Goal: Task Accomplishment & Management: Manage account settings

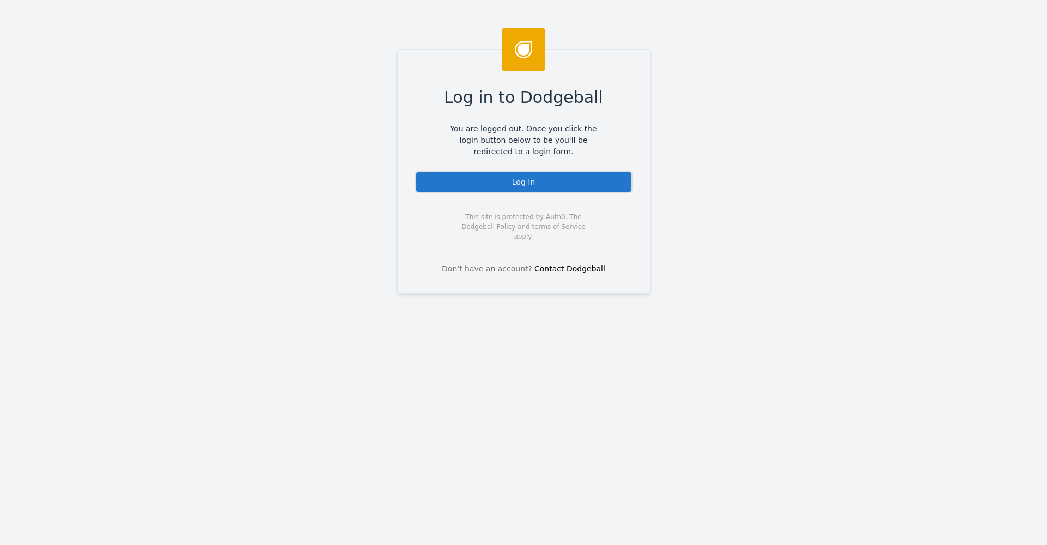
click at [537, 191] on div "Log In" at bounding box center [524, 182] width 218 height 22
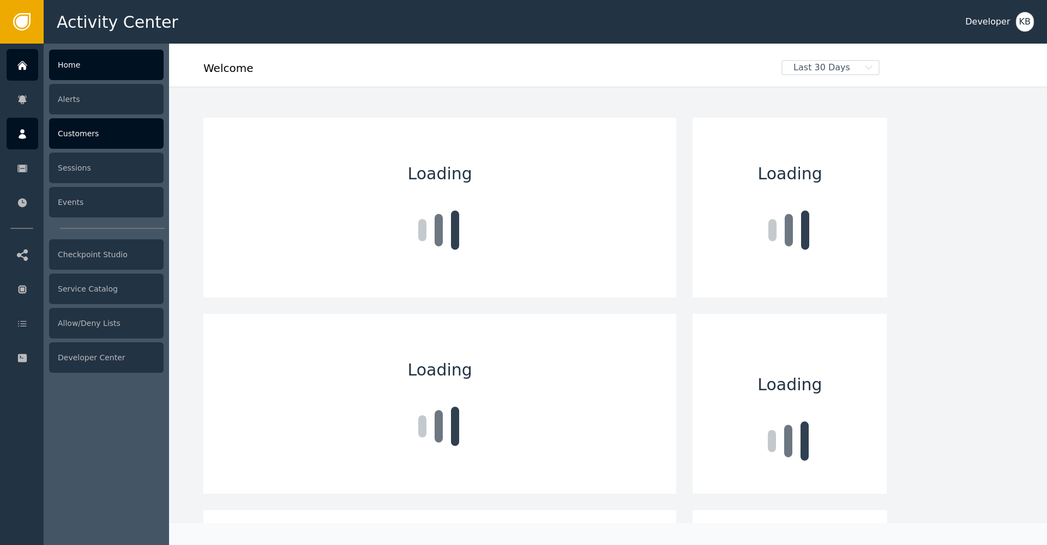
click at [37, 138] on div at bounding box center [23, 134] width 32 height 32
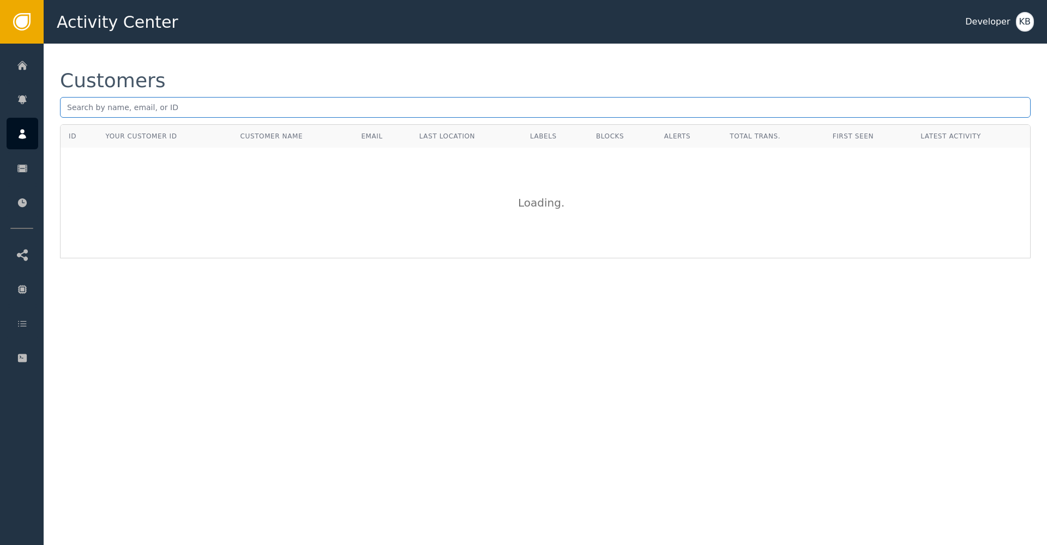
click at [255, 112] on input "text" at bounding box center [545, 107] width 970 height 21
paste input "[PERSON_NAME][EMAIL_ADDRESS][PERSON_NAME][DOMAIN_NAME]"
type input "[PERSON_NAME][EMAIL_ADDRESS][PERSON_NAME][DOMAIN_NAME]"
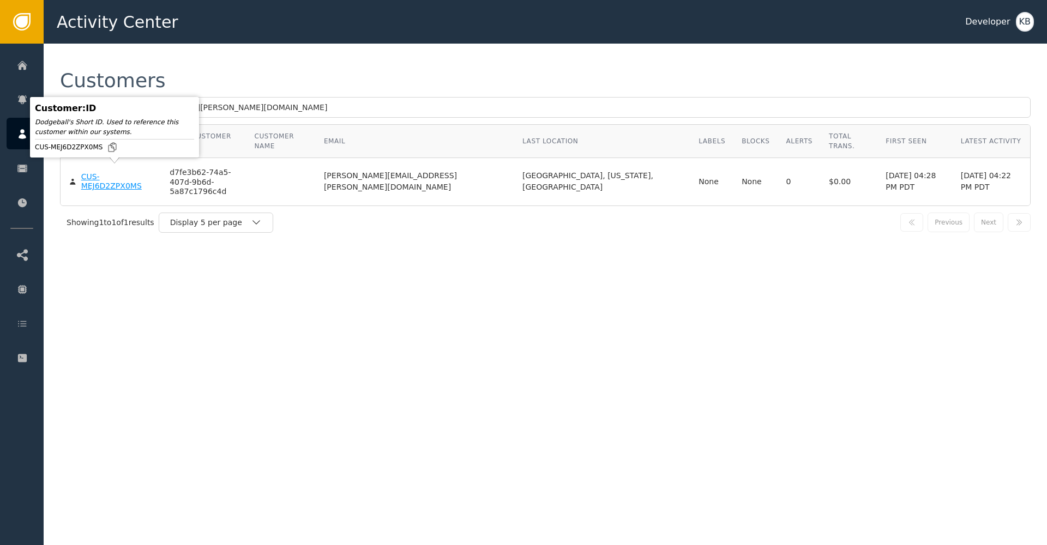
click at [143, 172] on div "CUS-MEJ6D2ZPX0MS" at bounding box center [117, 181] width 73 height 19
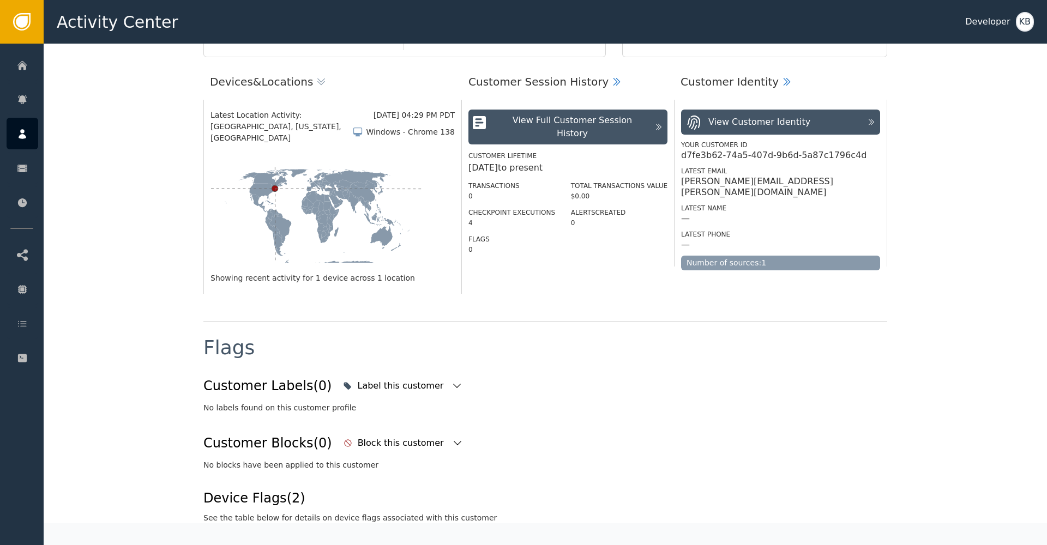
scroll to position [242, 0]
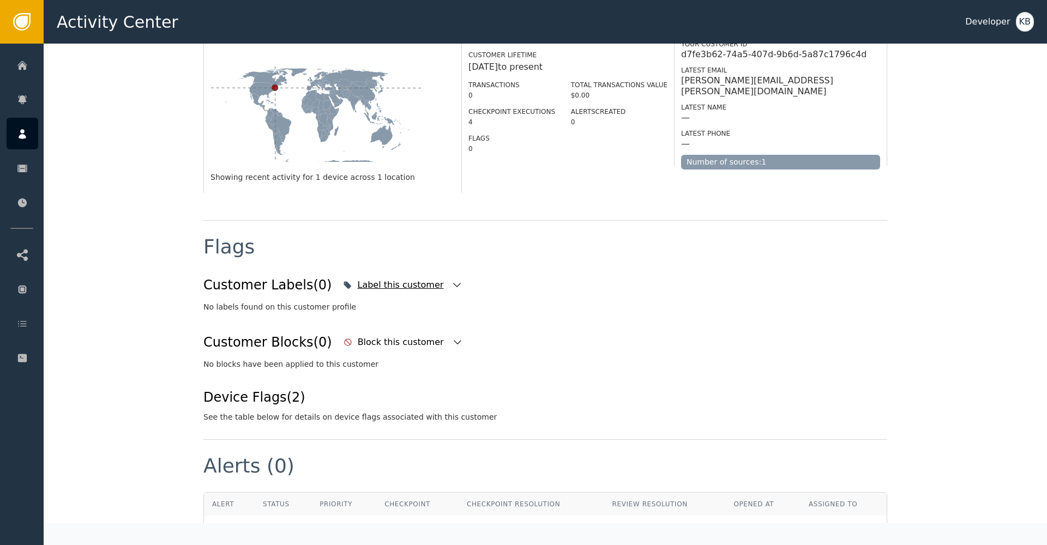
click at [451, 280] on icon "button" at bounding box center [456, 285] width 11 height 11
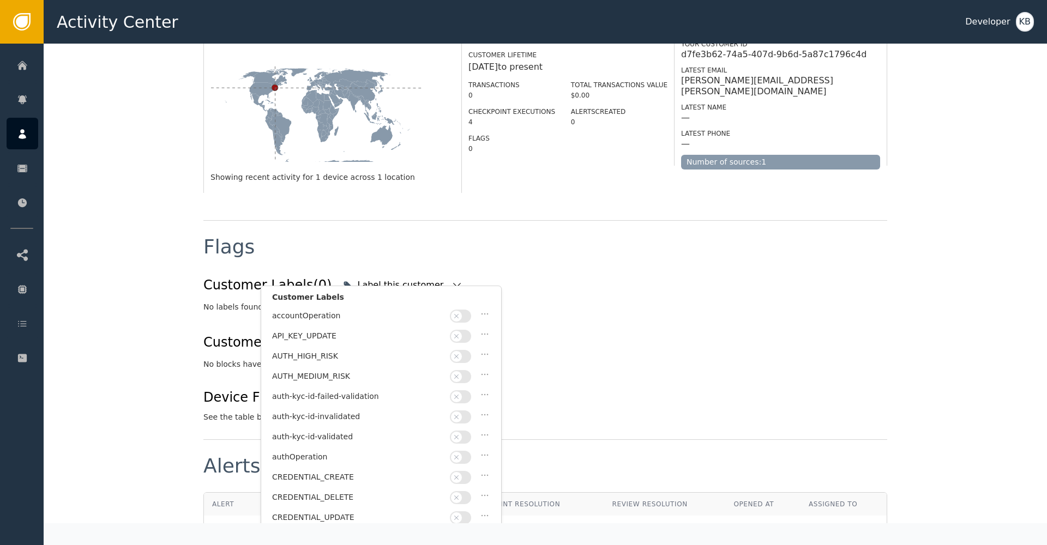
click at [574, 301] on div "No labels found on this customer profile" at bounding box center [545, 306] width 684 height 11
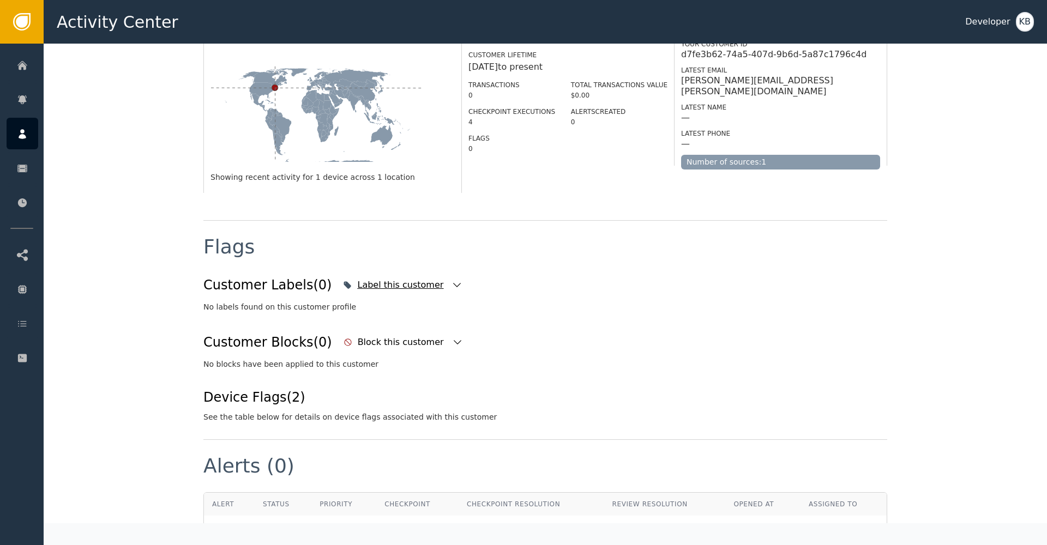
click at [453, 283] on icon "button" at bounding box center [457, 285] width 8 height 4
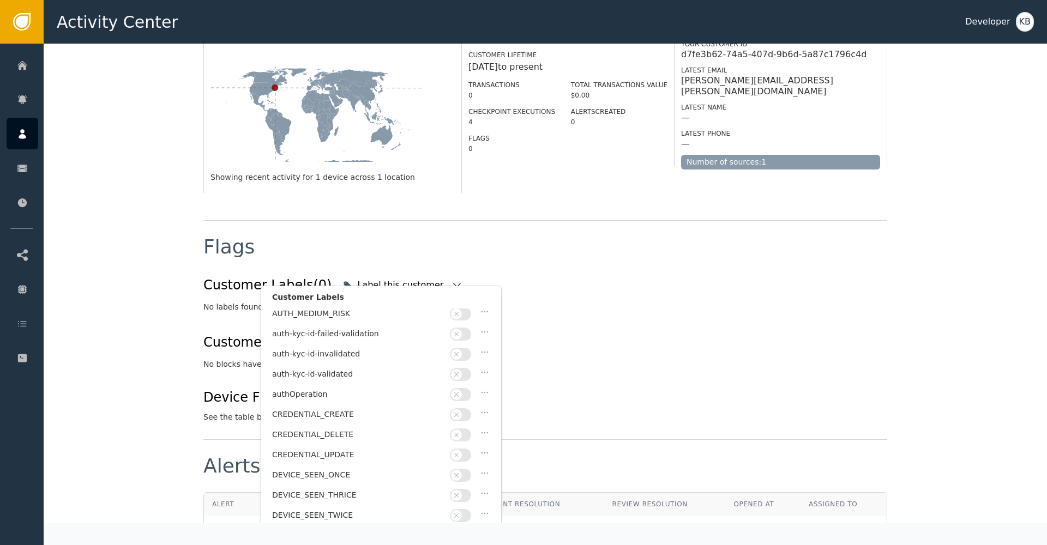
scroll to position [68, 0]
click at [467, 363] on div at bounding box center [462, 369] width 24 height 13
drag, startPoint x: 465, startPoint y: 362, endPoint x: 516, endPoint y: 372, distance: 52.3
click at [465, 363] on button "button" at bounding box center [460, 369] width 21 height 13
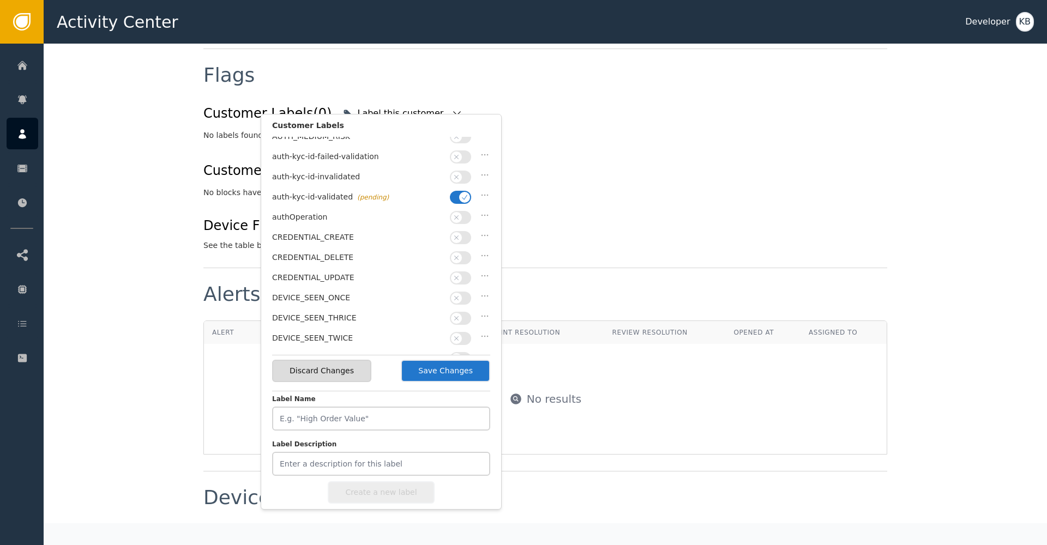
drag, startPoint x: 456, startPoint y: 372, endPoint x: 573, endPoint y: 348, distance: 119.2
click at [458, 372] on button "Save Changes" at bounding box center [445, 371] width 89 height 22
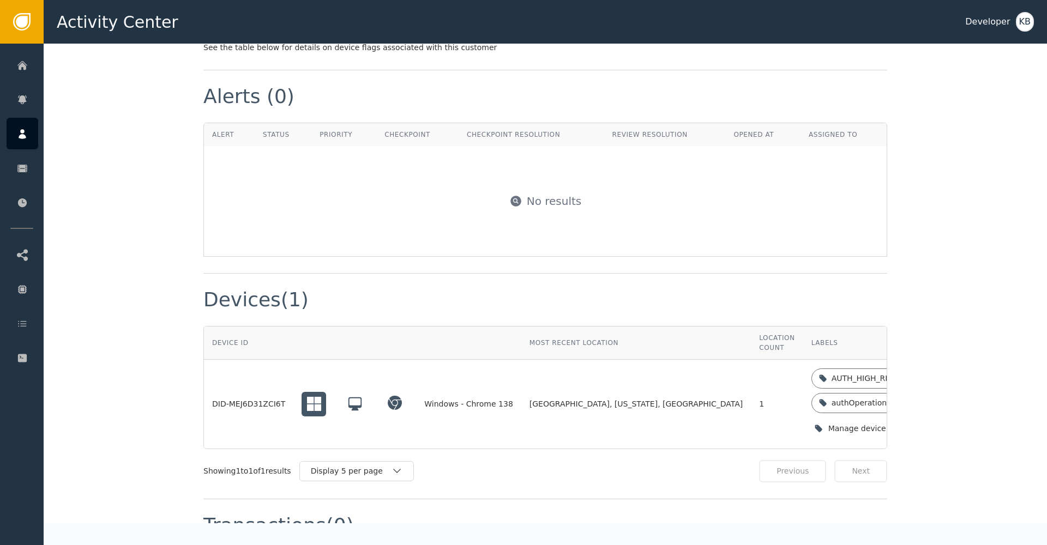
scroll to position [796, 0]
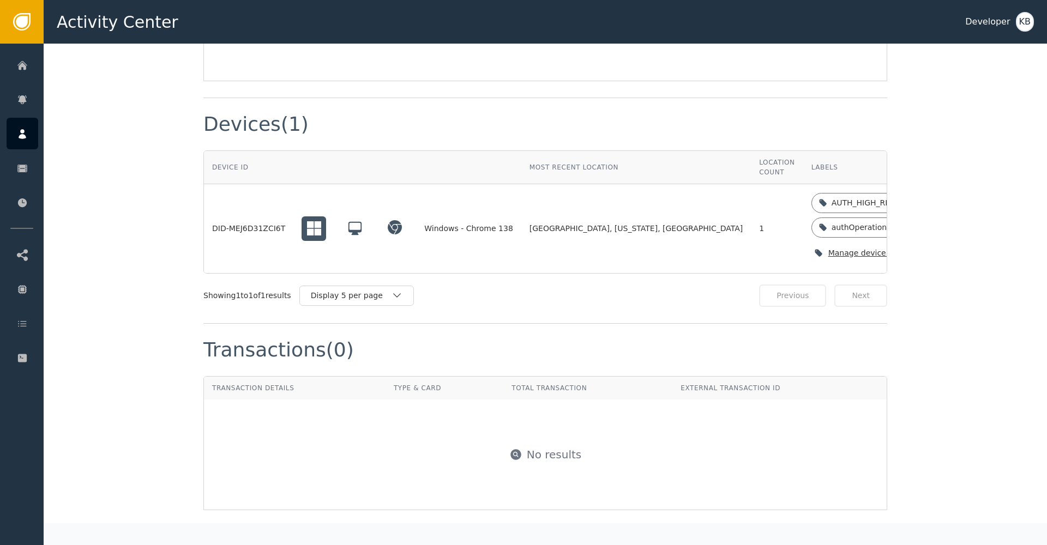
click at [919, 248] on icon "button" at bounding box center [924, 253] width 11 height 11
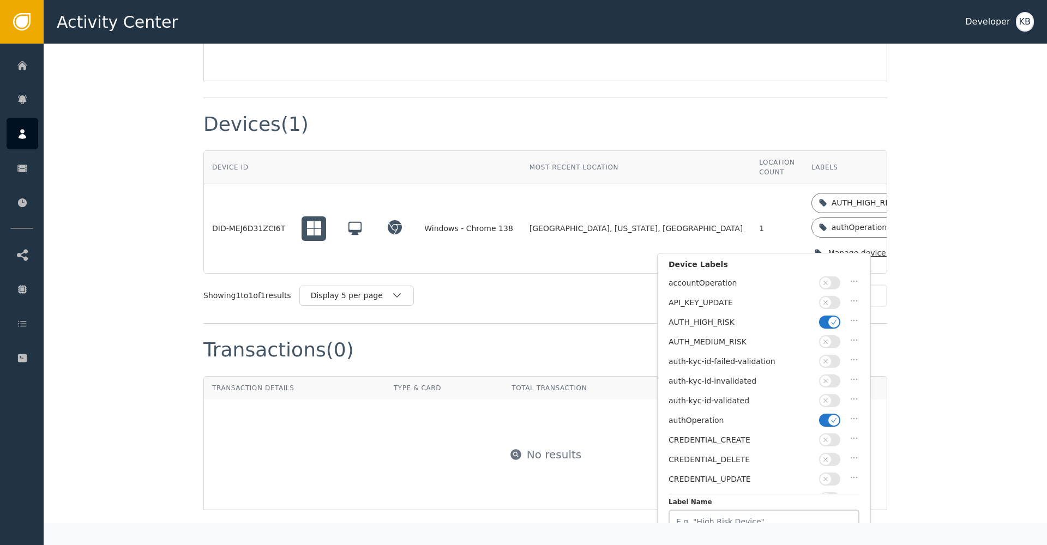
drag, startPoint x: 829, startPoint y: 412, endPoint x: 830, endPoint y: 399, distance: 12.6
click at [829, 414] on button "button" at bounding box center [829, 420] width 21 height 13
drag, startPoint x: 830, startPoint y: 398, endPoint x: 835, endPoint y: 330, distance: 68.4
click at [830, 397] on span "button" at bounding box center [825, 400] width 11 height 11
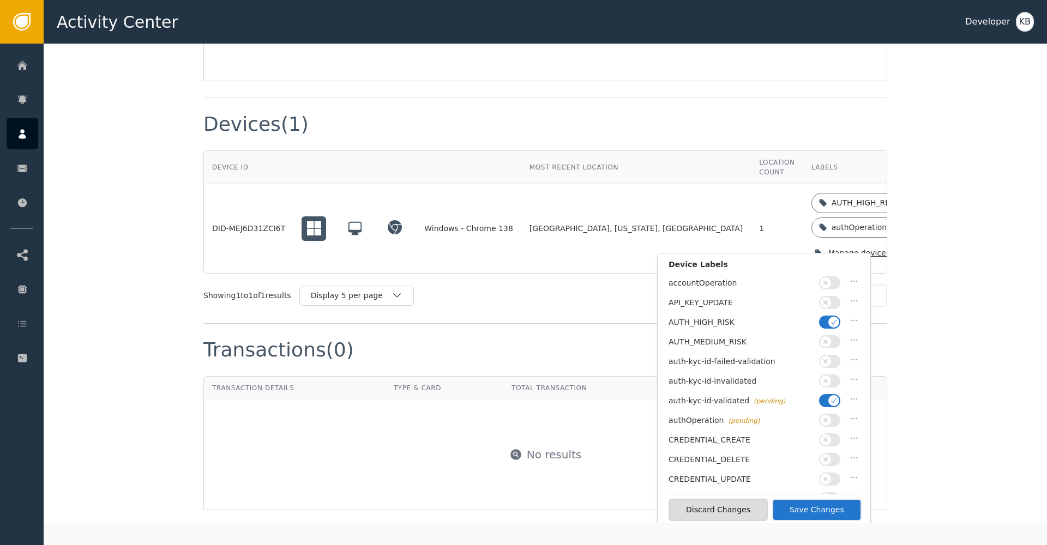
click at [837, 320] on icon "button" at bounding box center [834, 322] width 8 height 8
click at [818, 508] on button "Save Changes" at bounding box center [816, 510] width 89 height 22
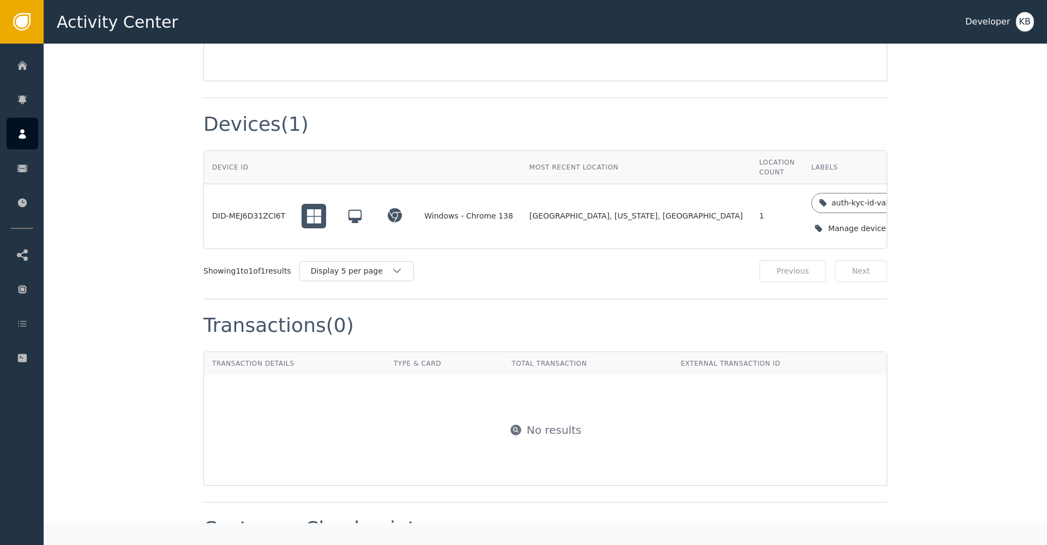
scroll to position [794, 0]
